Goal: Information Seeking & Learning: Learn about a topic

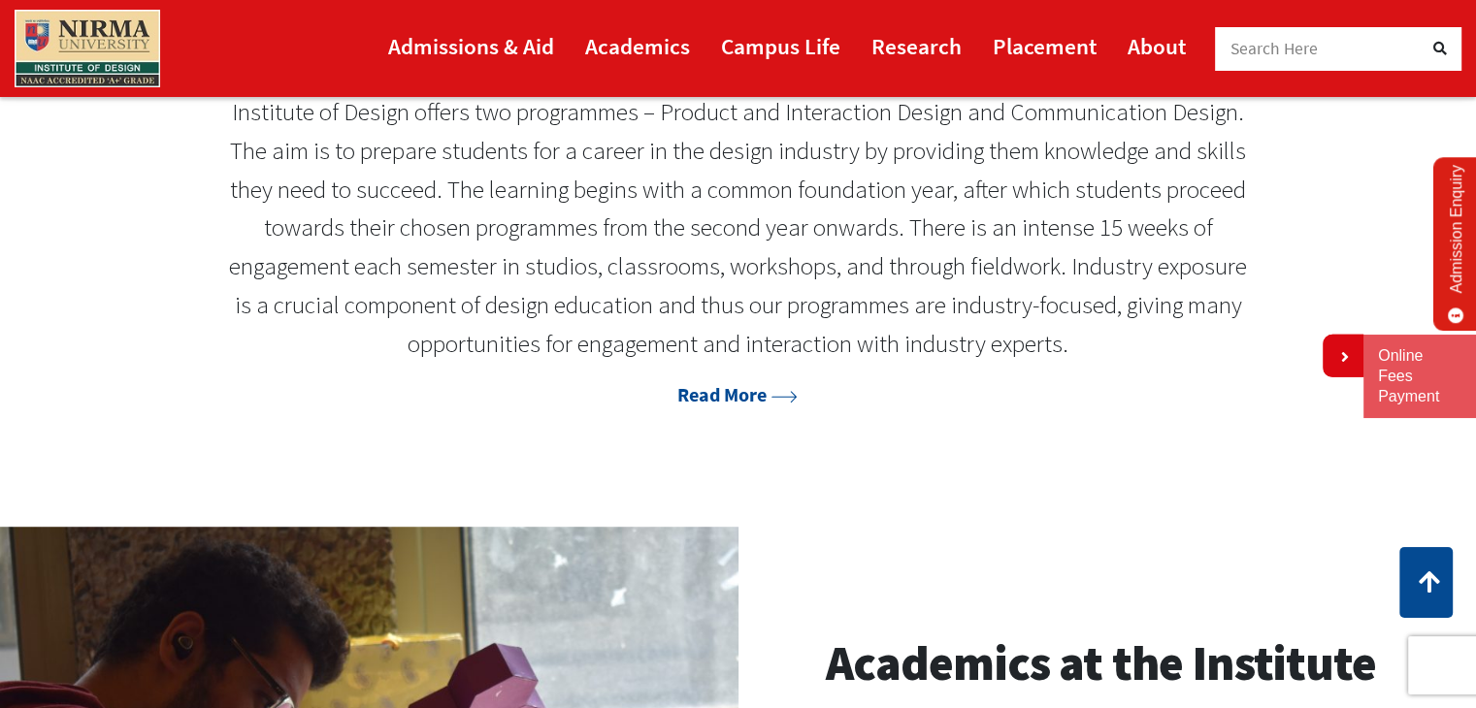
scroll to position [1104, 0]
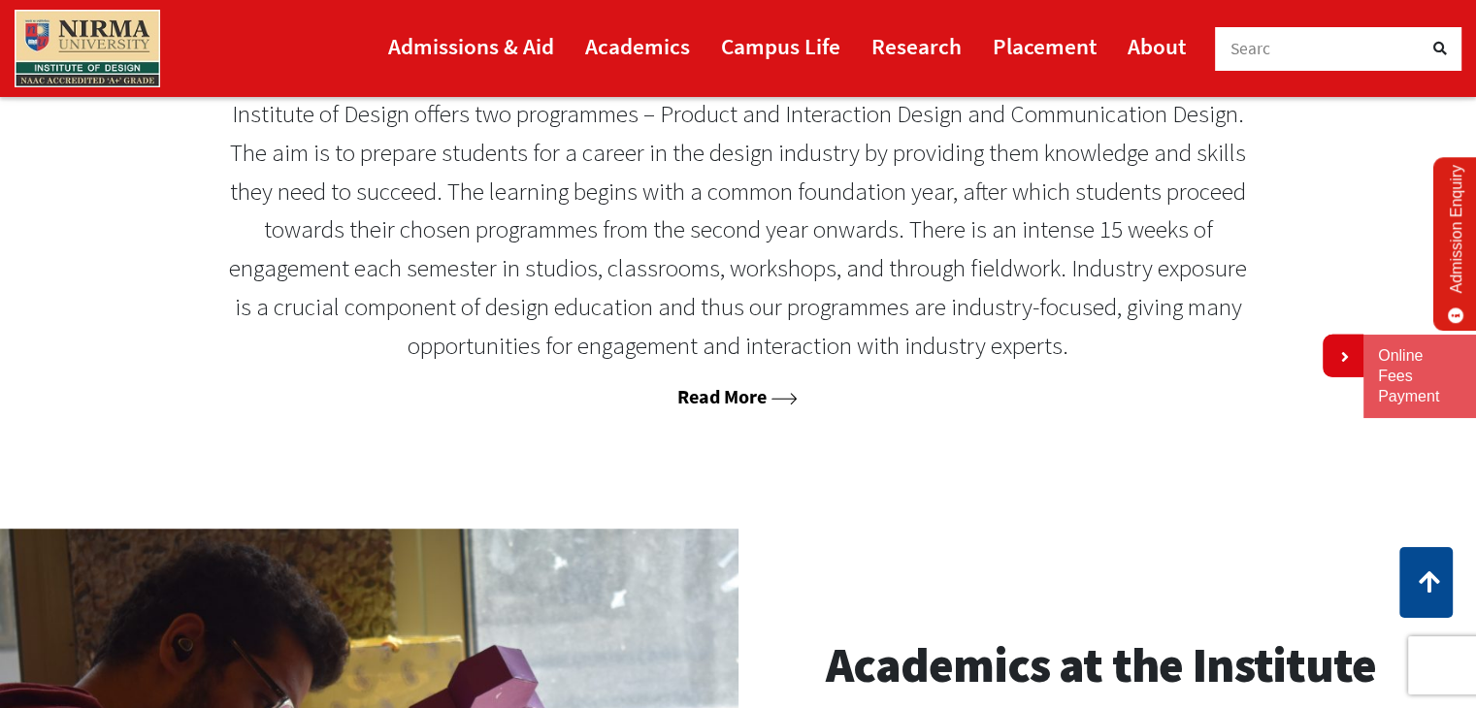
click at [732, 393] on link "Read More" at bounding box center [737, 396] width 120 height 24
